Goal: Task Accomplishment & Management: Use online tool/utility

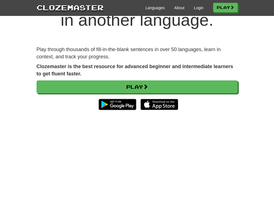
scroll to position [24, 0]
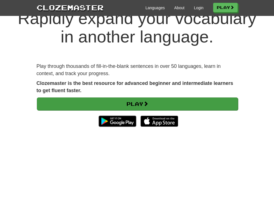
click at [151, 99] on link "Play" at bounding box center [137, 104] width 201 height 13
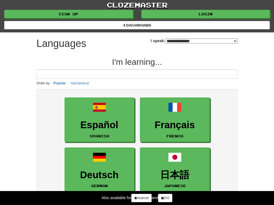
select select "*******"
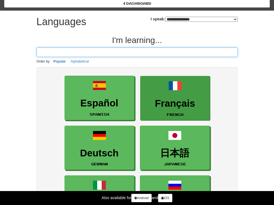
scroll to position [22, 0]
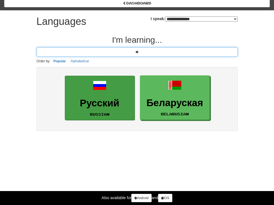
type input "**"
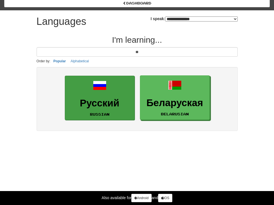
click at [129, 90] on link "Русский Russian" at bounding box center [100, 98] width 70 height 44
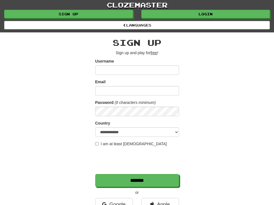
scroll to position [98, 0]
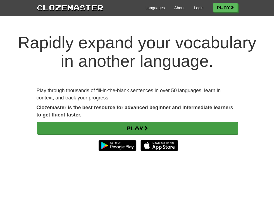
click at [114, 123] on link "Play" at bounding box center [137, 128] width 201 height 13
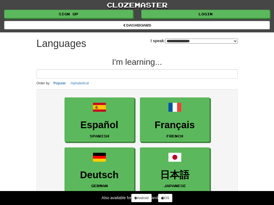
select select "*******"
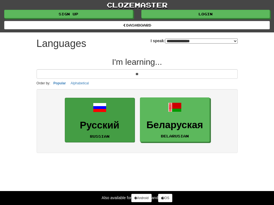
type input "**"
click at [104, 110] on span at bounding box center [99, 107] width 13 height 13
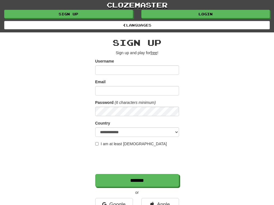
click at [143, 69] on input "Username" at bounding box center [137, 70] width 84 height 10
type input "*********"
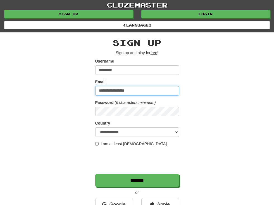
type input "**********"
click at [98, 142] on label "I am at least 16 years old" at bounding box center [131, 144] width 72 height 6
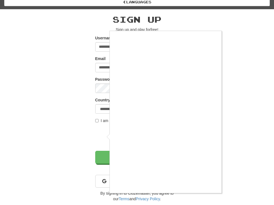
scroll to position [24, 0]
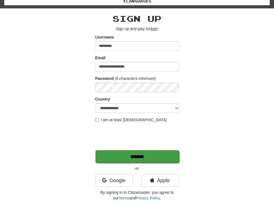
click at [160, 159] on input "*******" at bounding box center [138, 156] width 84 height 13
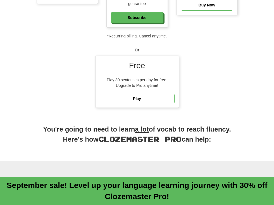
scroll to position [182, 0]
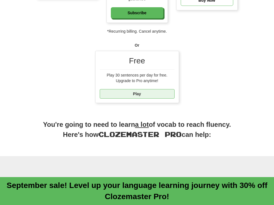
click at [158, 99] on link "Play" at bounding box center [137, 94] width 75 height 10
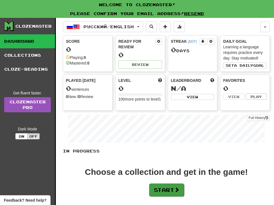
click at [158, 192] on button "Start" at bounding box center [166, 190] width 35 height 13
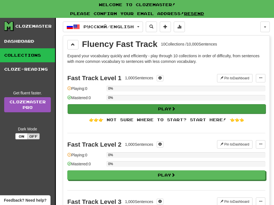
click at [171, 110] on button "Play" at bounding box center [167, 109] width 198 height 10
select select "**"
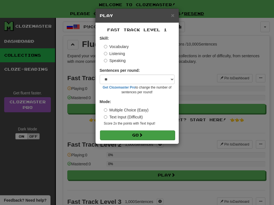
click at [151, 135] on button "Go" at bounding box center [137, 136] width 75 height 10
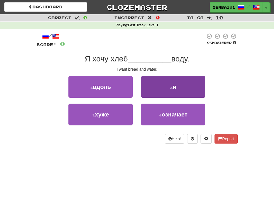
click at [175, 85] on span "и" at bounding box center [175, 87] width 4 height 6
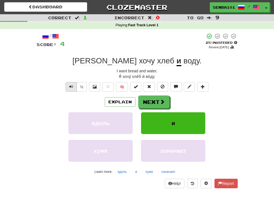
click at [74, 85] on button "Text-to-speech controls" at bounding box center [71, 87] width 11 height 10
click at [92, 88] on button at bounding box center [94, 87] width 11 height 10
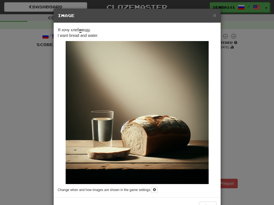
click at [246, 56] on div "× Image Я хочу хлеб и воду. I want bread and water. Change when and how images …" at bounding box center [137, 102] width 274 height 205
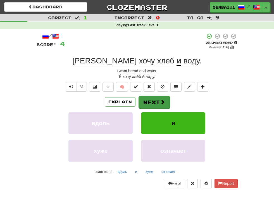
click at [161, 98] on button "Next" at bounding box center [154, 102] width 31 height 13
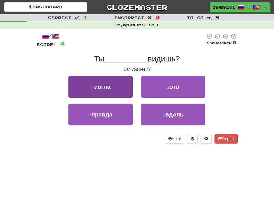
click at [105, 88] on span "могла" at bounding box center [101, 87] width 17 height 6
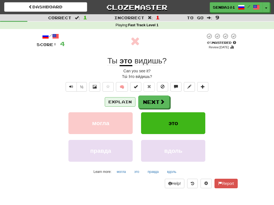
click at [120, 102] on button "Explain" at bounding box center [120, 102] width 31 height 10
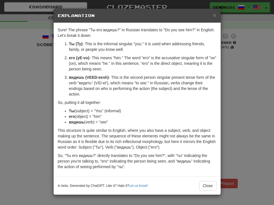
click at [219, 19] on div "× Explanation" at bounding box center [137, 16] width 167 height 14
click at [211, 18] on div "× Explanation" at bounding box center [137, 16] width 167 height 14
click at [212, 18] on div "× Explanation" at bounding box center [137, 16] width 167 height 14
click at [213, 18] on span "×" at bounding box center [214, 15] width 3 height 6
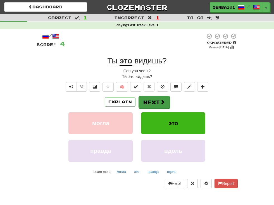
click at [154, 102] on button "Next" at bounding box center [154, 102] width 31 height 13
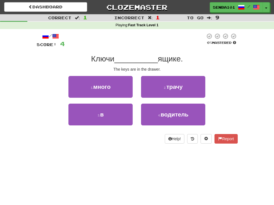
click at [108, 57] on span "Ключи" at bounding box center [102, 59] width 23 height 9
click at [100, 59] on span "Ключи" at bounding box center [102, 59] width 23 height 9
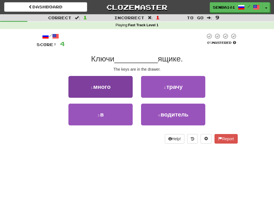
click at [121, 88] on button "1 . много" at bounding box center [101, 87] width 64 height 22
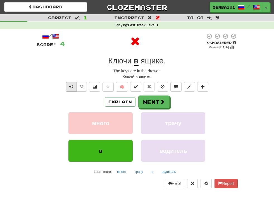
click at [71, 85] on span "Text-to-speech controls" at bounding box center [71, 87] width 4 height 4
click at [70, 85] on span "Text-to-speech controls" at bounding box center [71, 87] width 4 height 4
click at [153, 101] on button "Next" at bounding box center [154, 102] width 31 height 13
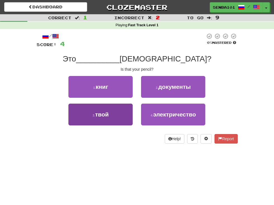
click at [92, 118] on button "3 . твой" at bounding box center [101, 115] width 64 height 22
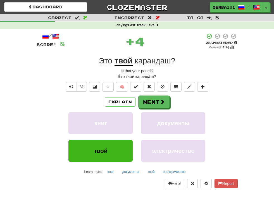
click at [67, 80] on div "/ Score: 8 + 4 25 % Mastered Review: 2025-09-18 Это твой карандаш ? Is that you…" at bounding box center [137, 111] width 201 height 156
click at [69, 85] on span "Text-to-speech controls" at bounding box center [71, 87] width 4 height 4
click at [82, 85] on button "½" at bounding box center [82, 87] width 11 height 10
click at [158, 106] on button "Next" at bounding box center [154, 102] width 31 height 13
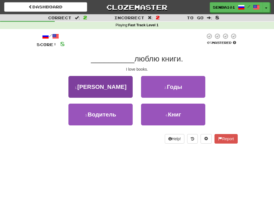
click at [118, 87] on button "1 . Я" at bounding box center [101, 87] width 64 height 22
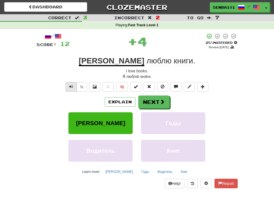
click at [71, 86] on span "Text-to-speech controls" at bounding box center [71, 87] width 4 height 4
click at [165, 97] on button "Next" at bounding box center [154, 102] width 31 height 13
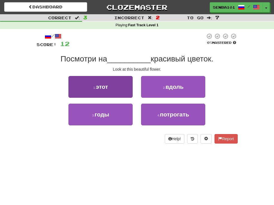
click at [114, 92] on button "1 . этот" at bounding box center [101, 87] width 64 height 22
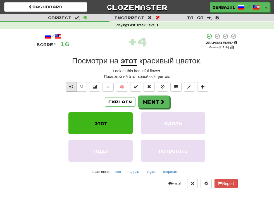
click at [72, 87] on span "Text-to-speech controls" at bounding box center [71, 87] width 4 height 4
click at [82, 86] on button "½" at bounding box center [82, 87] width 11 height 10
click at [159, 103] on button "Next" at bounding box center [154, 102] width 31 height 13
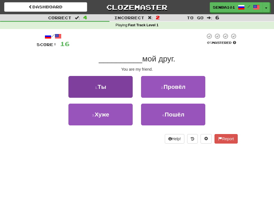
click at [112, 83] on button "1 . Ты" at bounding box center [101, 87] width 64 height 22
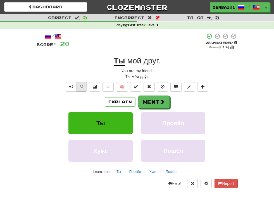
click at [82, 88] on button "½" at bounding box center [82, 87] width 11 height 10
click at [160, 102] on span at bounding box center [162, 102] width 5 height 5
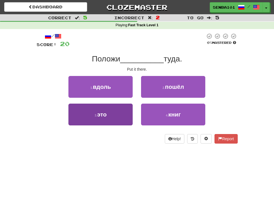
click at [124, 112] on button "3 . это" at bounding box center [101, 115] width 64 height 22
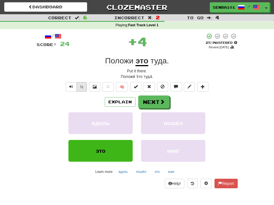
click at [80, 89] on button "½" at bounding box center [82, 87] width 11 height 10
click at [152, 104] on button "Next" at bounding box center [154, 102] width 31 height 13
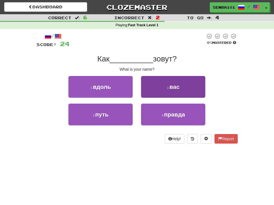
click at [173, 89] on button "2 . вас" at bounding box center [173, 87] width 64 height 22
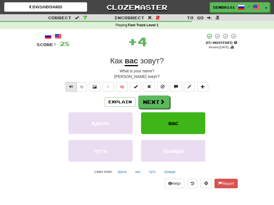
click at [75, 85] on button "Text-to-speech controls" at bounding box center [71, 87] width 11 height 10
click at [158, 101] on button "Next" at bounding box center [154, 102] width 31 height 13
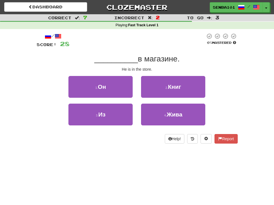
click at [126, 74] on div "/ Score: 28 0 % Mastered __________ в магазине. He is in the store. 1 . Он 2 . …" at bounding box center [137, 88] width 201 height 111
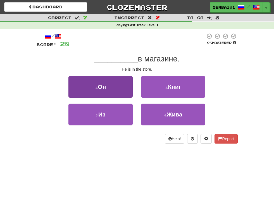
click at [126, 78] on button "1 . Он" at bounding box center [101, 87] width 64 height 22
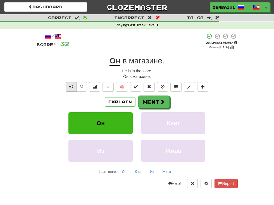
click at [73, 86] on button "Text-to-speech controls" at bounding box center [71, 87] width 11 height 10
click at [83, 86] on button "½" at bounding box center [82, 87] width 11 height 10
click at [145, 103] on button "Next" at bounding box center [154, 102] width 31 height 13
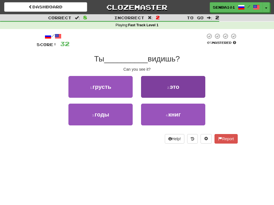
click at [179, 88] on span "это" at bounding box center [175, 87] width 10 height 6
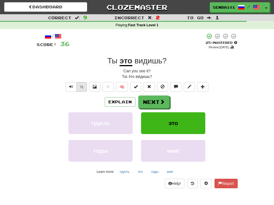
click at [81, 86] on button "½" at bounding box center [82, 87] width 11 height 10
click at [162, 102] on span at bounding box center [162, 102] width 5 height 5
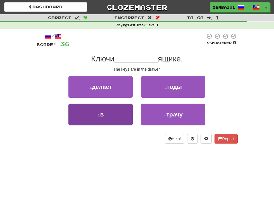
click at [117, 111] on button "3 . в" at bounding box center [101, 115] width 64 height 22
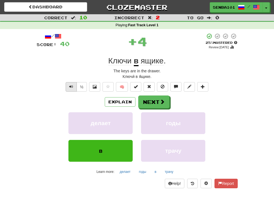
click at [72, 85] on span "Text-to-speech controls" at bounding box center [71, 87] width 4 height 4
click at [155, 102] on button "Next" at bounding box center [154, 102] width 31 height 13
